Goal: Obtain resource: Obtain resource

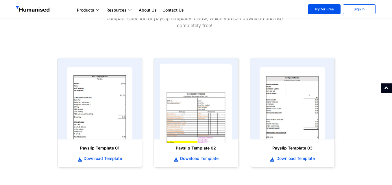
scroll to position [289, 0]
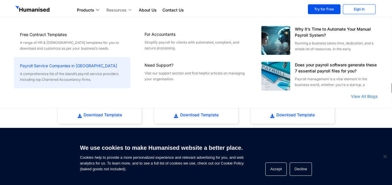
click at [114, 58] on div "Free Contract Templates A range of HR & [DEMOGRAPHIC_DATA] templates for you to…" at bounding box center [73, 62] width 122 height 91
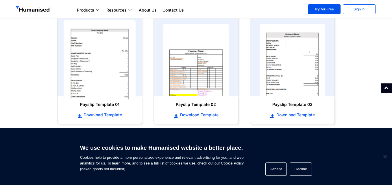
click at [101, 66] on img at bounding box center [100, 59] width 72 height 79
click at [95, 62] on img at bounding box center [100, 59] width 72 height 79
click at [92, 64] on img at bounding box center [100, 59] width 72 height 79
click at [93, 65] on img at bounding box center [100, 59] width 72 height 79
click at [93, 62] on img at bounding box center [100, 59] width 72 height 79
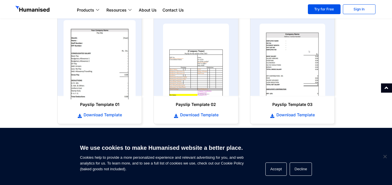
click at [93, 62] on img at bounding box center [100, 59] width 72 height 79
click at [70, 90] on img at bounding box center [100, 59] width 72 height 79
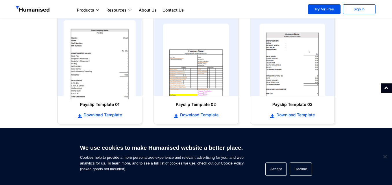
click at [106, 51] on img at bounding box center [100, 59] width 72 height 79
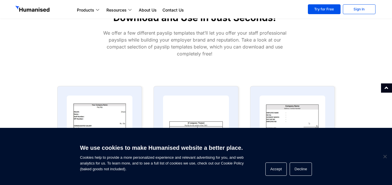
scroll to position [260, 0]
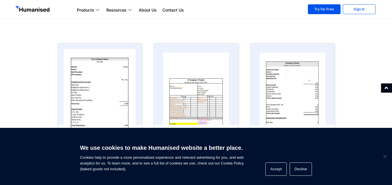
click at [89, 91] on img at bounding box center [100, 88] width 72 height 79
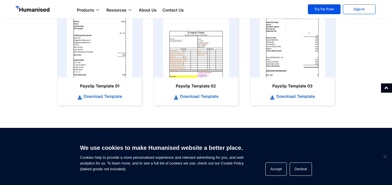
scroll to position [375, 0]
